Goal: Task Accomplishment & Management: Use online tool/utility

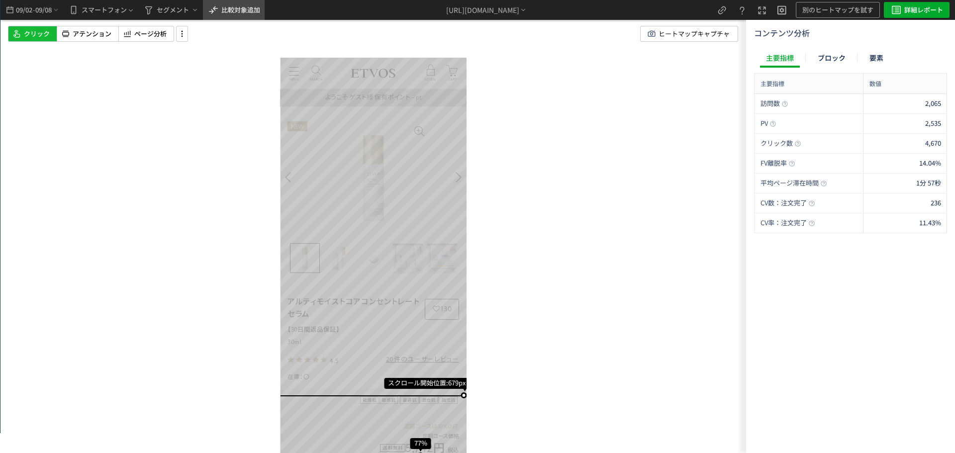
click at [258, 14] on span "比較対象追加" at bounding box center [240, 9] width 39 height 9
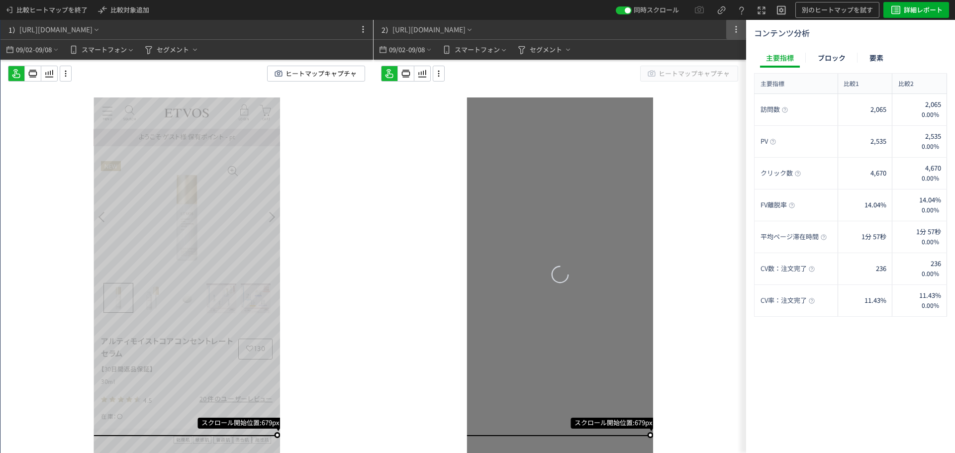
click at [737, 30] on icon at bounding box center [736, 29] width 12 height 12
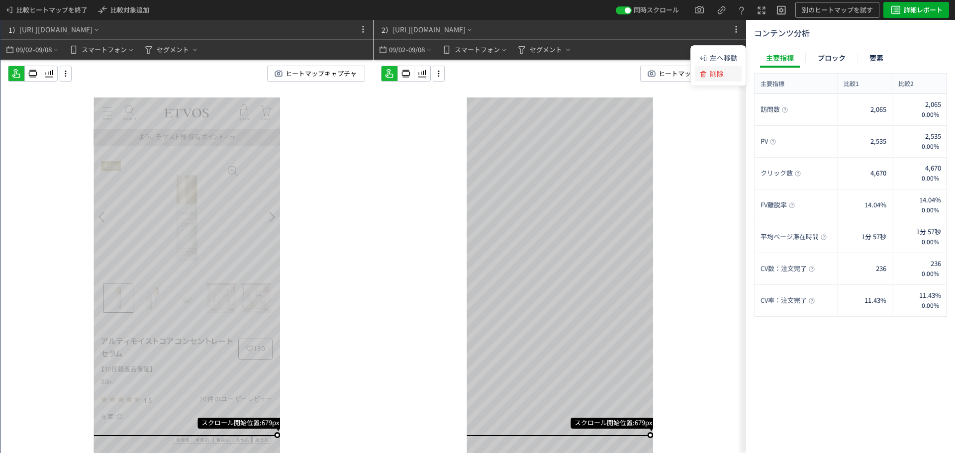
click at [728, 73] on li "削除" at bounding box center [718, 74] width 47 height 16
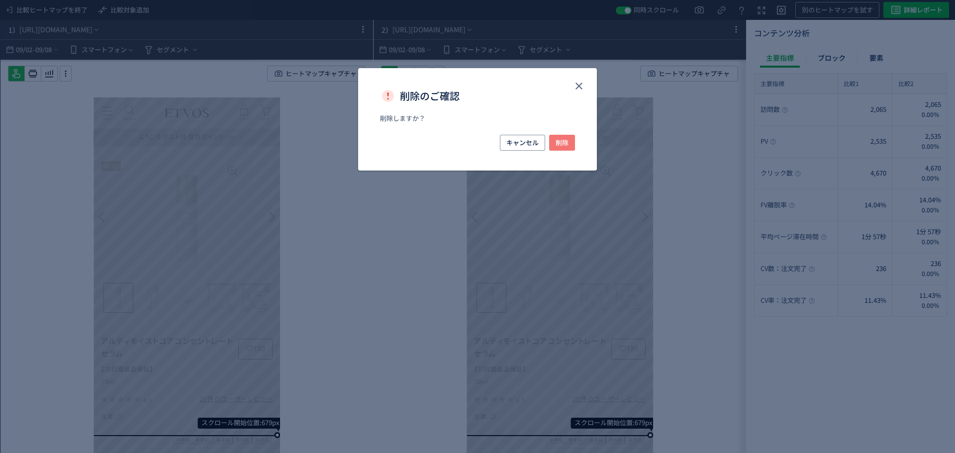
click at [567, 145] on span "削除" at bounding box center [561, 143] width 13 height 16
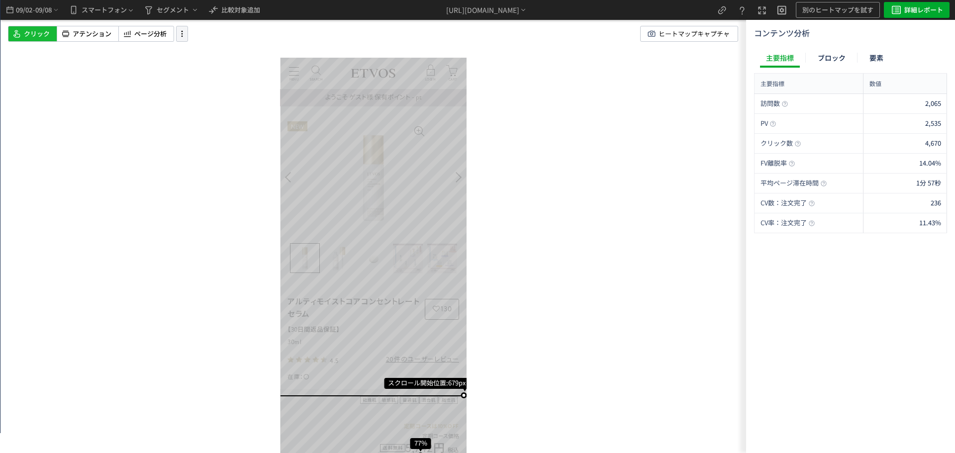
click at [182, 26] on div at bounding box center [182, 34] width 12 height 16
click at [233, 84] on li "ページ保存" at bounding box center [222, 77] width 84 height 16
click at [182, 38] on icon at bounding box center [182, 33] width 12 height 11
click at [193, 76] on use at bounding box center [190, 77] width 8 height 8
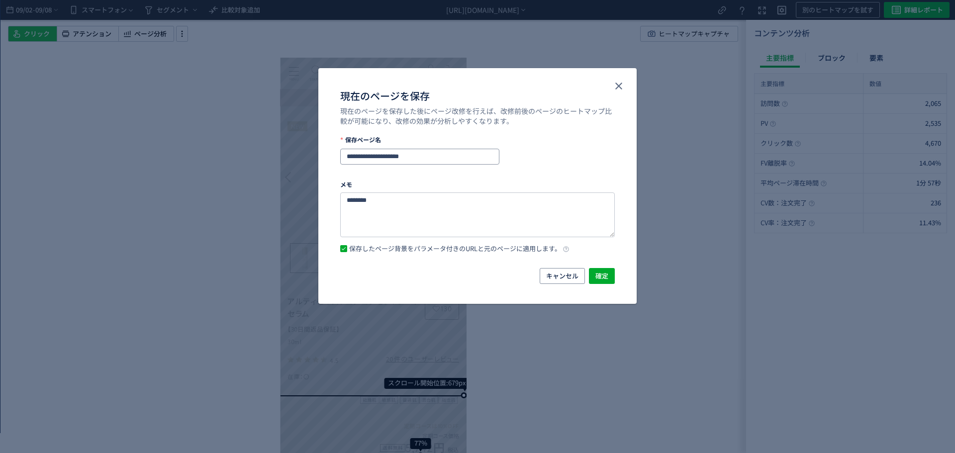
drag, startPoint x: 447, startPoint y: 157, endPoint x: 317, endPoint y: 157, distance: 130.7
click at [317, 157] on div "**********" at bounding box center [477, 226] width 955 height 453
type input "**********"
click at [608, 272] on span "確定" at bounding box center [601, 276] width 13 height 16
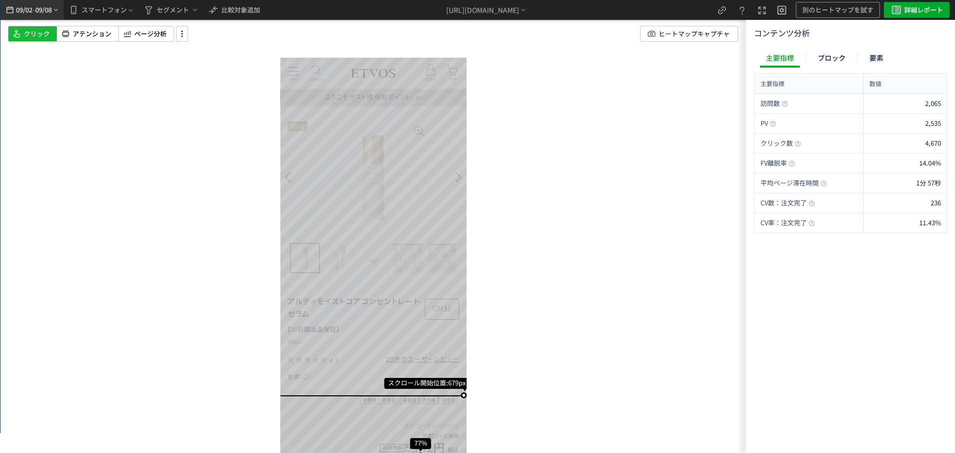
click at [32, 8] on span "09/02" at bounding box center [23, 10] width 17 height 20
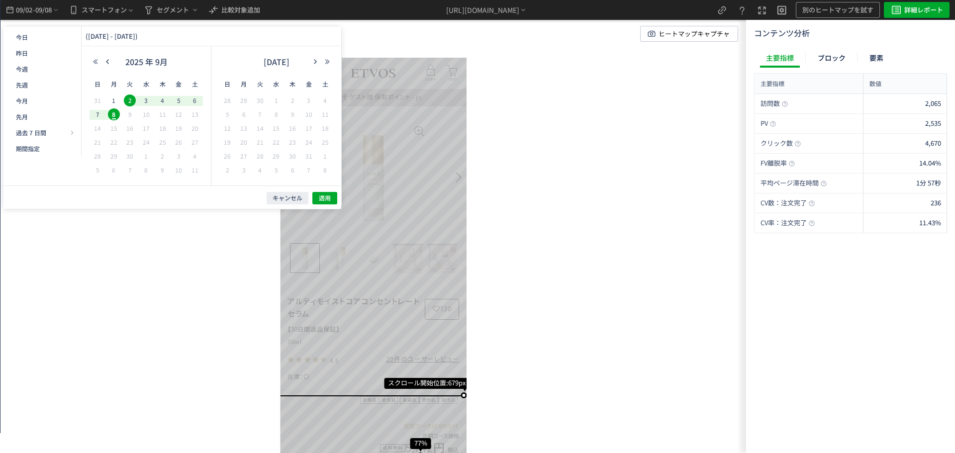
click at [688, 64] on div "スクロール開始位置:679px スクロール到達率 77% スクロール到達率 73% スクロール到達率 71% スクロール到達率 68% スクロール到達率 66…" at bounding box center [372, 226] width 745 height 453
